Goal: Task Accomplishment & Management: Complete application form

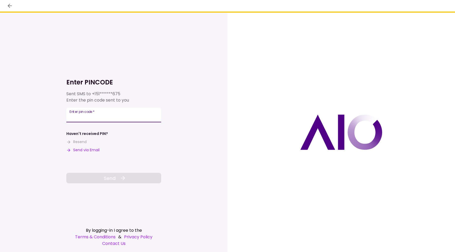
click at [88, 122] on input "Enter pin code   *" at bounding box center [113, 115] width 95 height 15
type input "******"
click at [85, 177] on button "Send" at bounding box center [113, 178] width 95 height 11
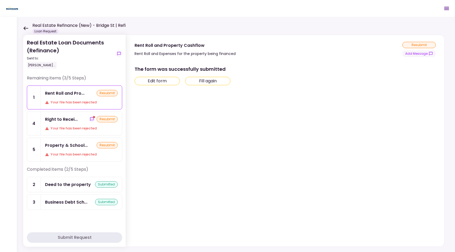
click at [69, 101] on div "Your file has been rejected" at bounding box center [81, 102] width 73 height 5
click at [74, 127] on div "Your file has been rejected" at bounding box center [81, 128] width 73 height 5
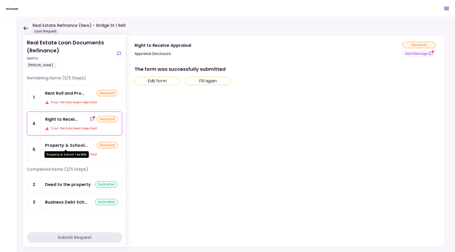
click at [72, 144] on div "Property & School..." at bounding box center [66, 145] width 43 height 7
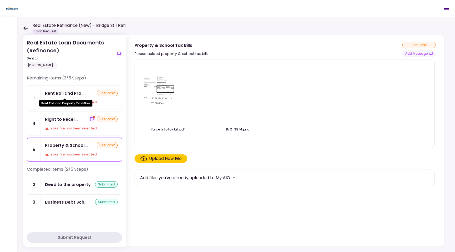
click at [66, 94] on div "Rent Roll and Pro..." at bounding box center [64, 93] width 39 height 7
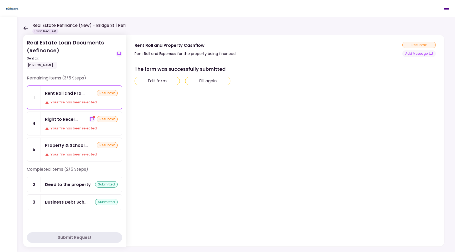
click at [68, 124] on div "Right to Recei... resubmit Your file has been rejected" at bounding box center [81, 123] width 81 height 23
click at [202, 83] on button "Fill again" at bounding box center [207, 81] width 45 height 8
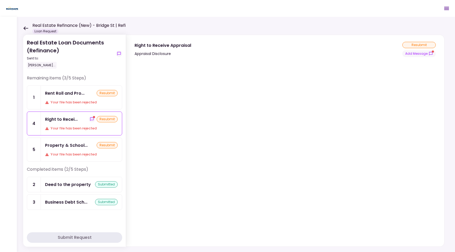
click at [72, 102] on div "Your file has been rejected" at bounding box center [81, 102] width 73 height 5
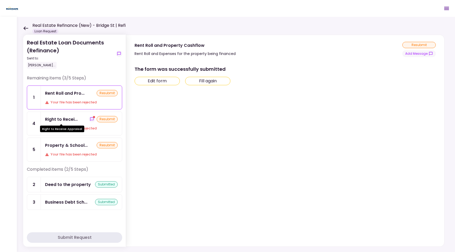
click at [70, 116] on div "Right to Recei..." at bounding box center [61, 119] width 33 height 7
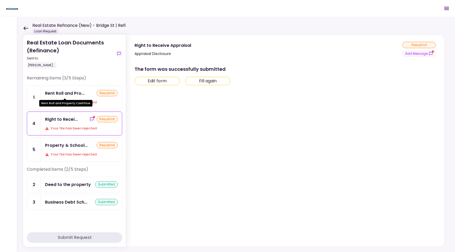
click at [67, 103] on div "Rent Roll and Property Cashflow" at bounding box center [65, 103] width 53 height 7
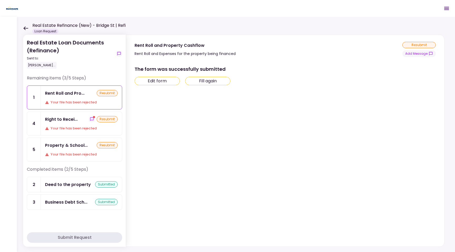
click at [176, 82] on button "Edit form" at bounding box center [156, 81] width 45 height 8
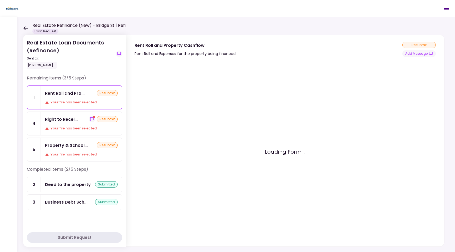
click at [72, 130] on div "Right to Recei... resubmit Your file has been rejected" at bounding box center [81, 123] width 81 height 23
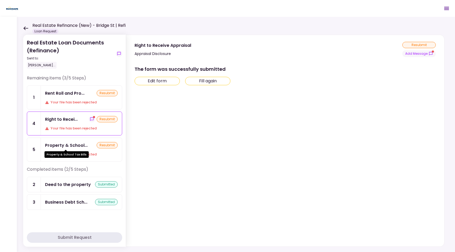
click at [73, 142] on div "Property & School..." at bounding box center [66, 145] width 43 height 7
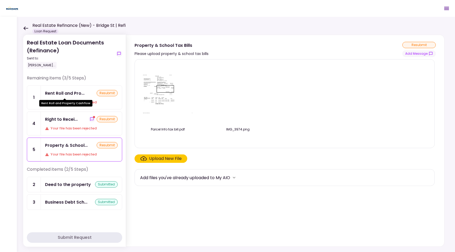
click at [67, 93] on div "Rent Roll and Pro..." at bounding box center [64, 93] width 39 height 7
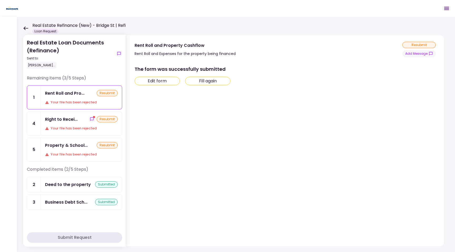
click at [172, 81] on button "Edit form" at bounding box center [156, 81] width 45 height 8
